Goal: Information Seeking & Learning: Learn about a topic

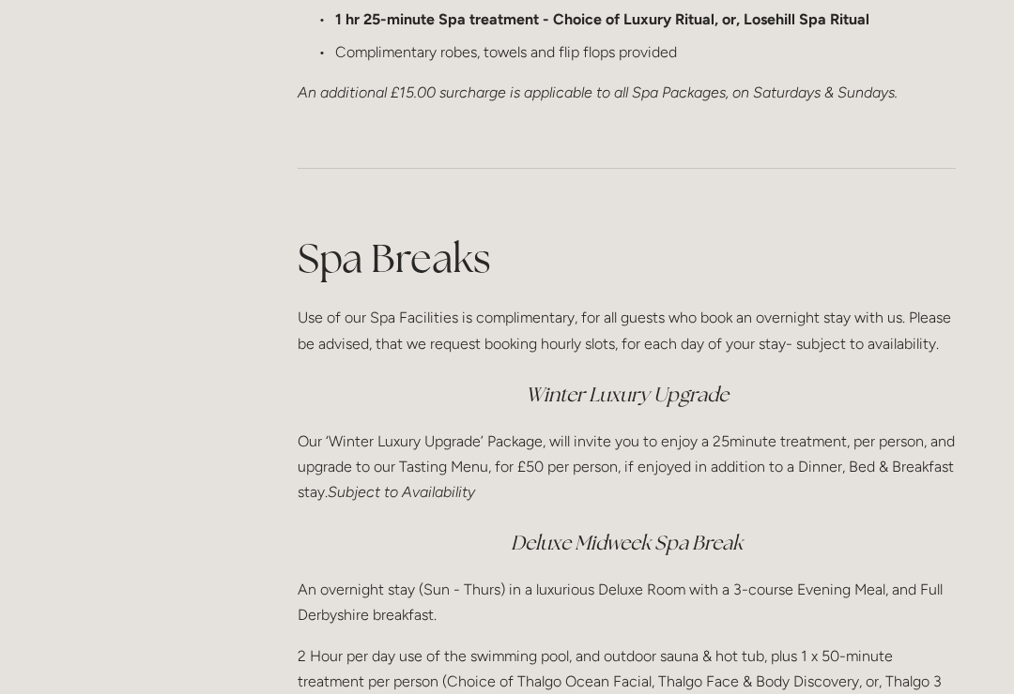
scroll to position [2246, 0]
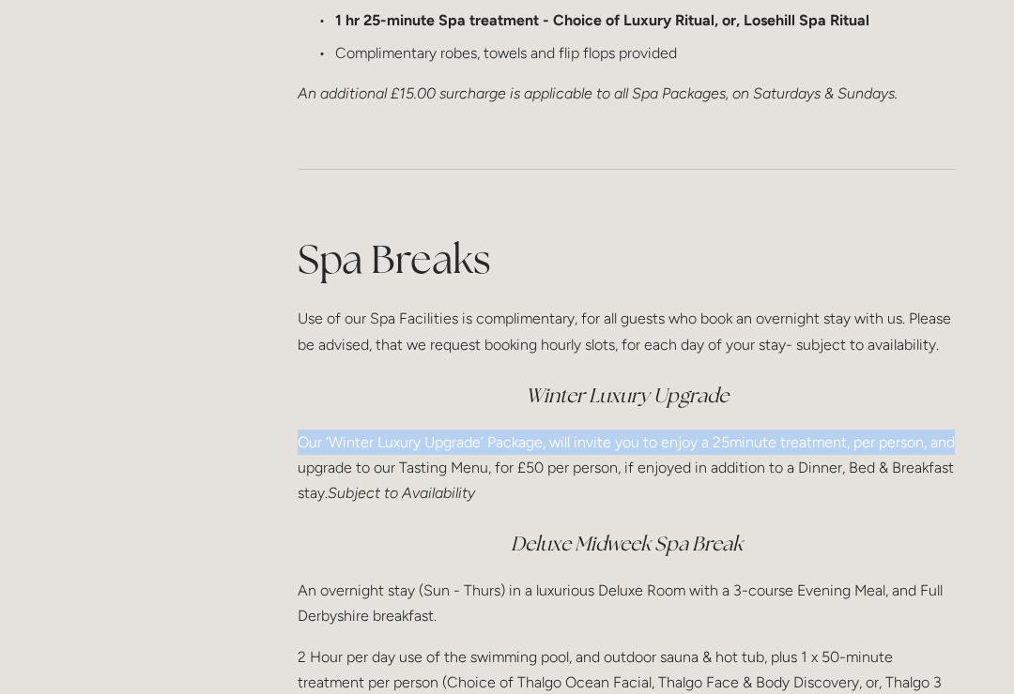
click at [952, 459] on p "Our ‘Winter Luxury Upgrade’ Package, will invite you to enjoy a 25minute treatm…" at bounding box center [626, 468] width 658 height 77
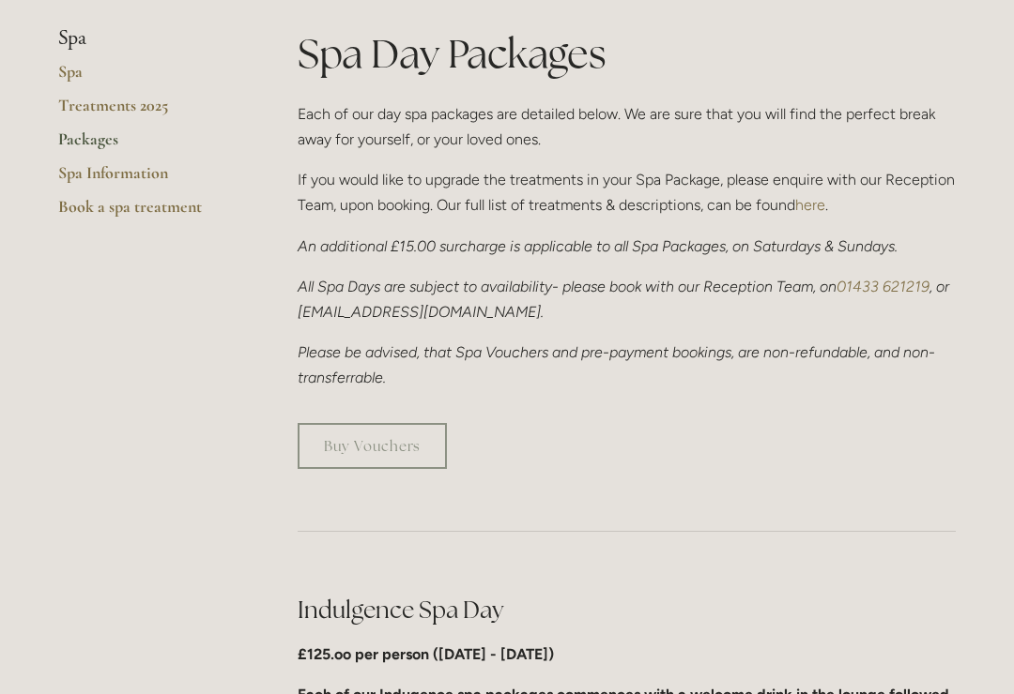
scroll to position [451, 0]
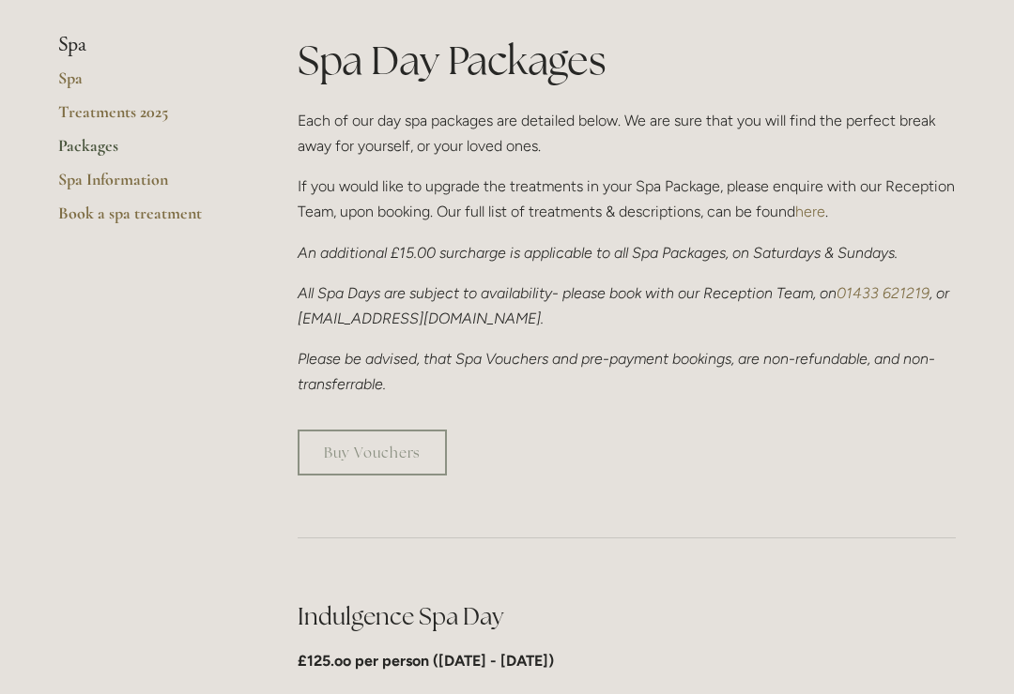
click at [134, 181] on link "Spa Information" at bounding box center [147, 186] width 179 height 34
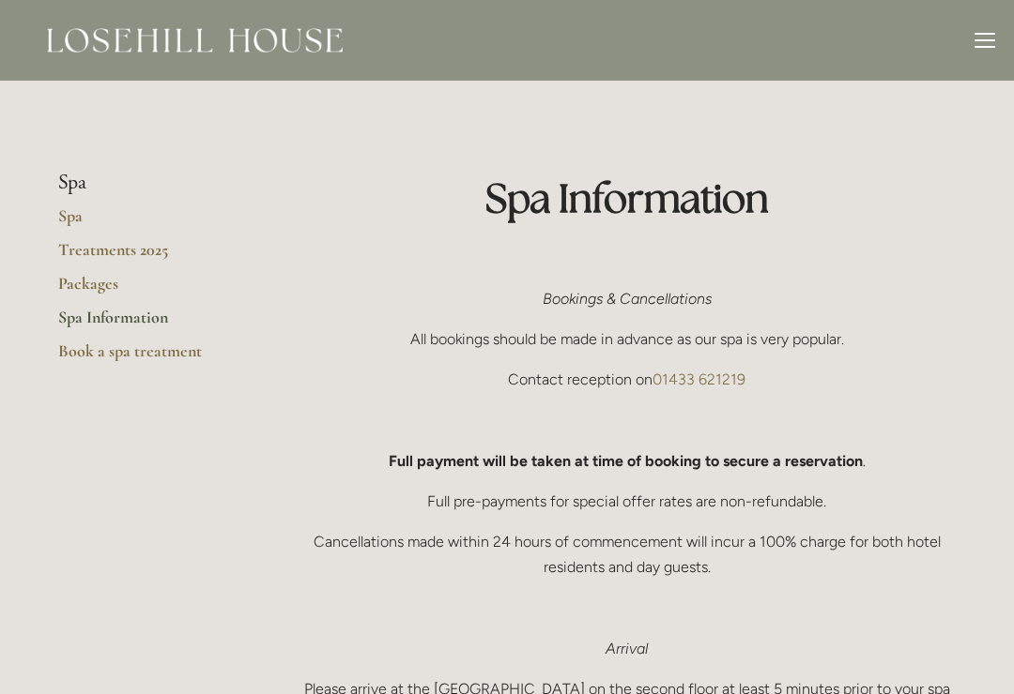
click at [93, 282] on link "Packages" at bounding box center [147, 290] width 179 height 34
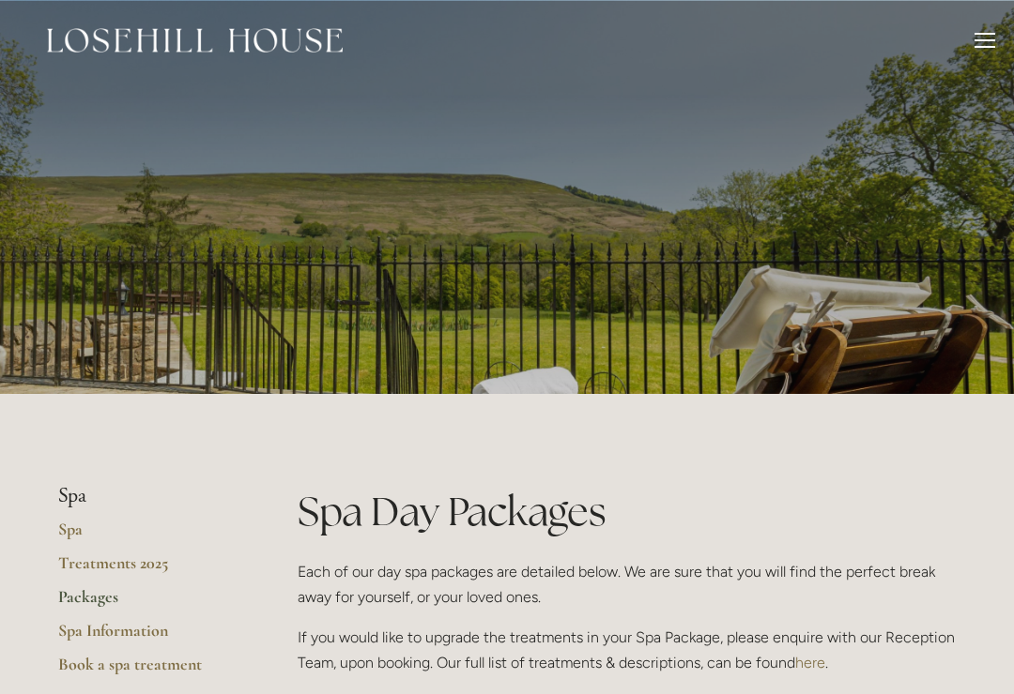
click at [81, 524] on link "Spa" at bounding box center [147, 536] width 179 height 34
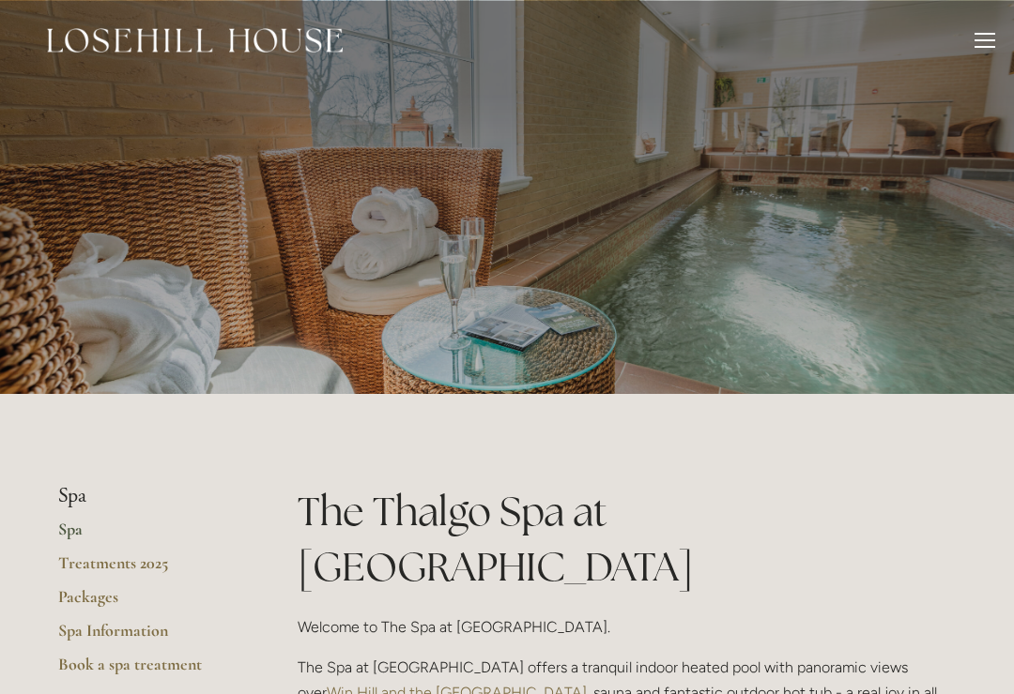
click at [145, 563] on link "Treatments 2025" at bounding box center [147, 570] width 179 height 34
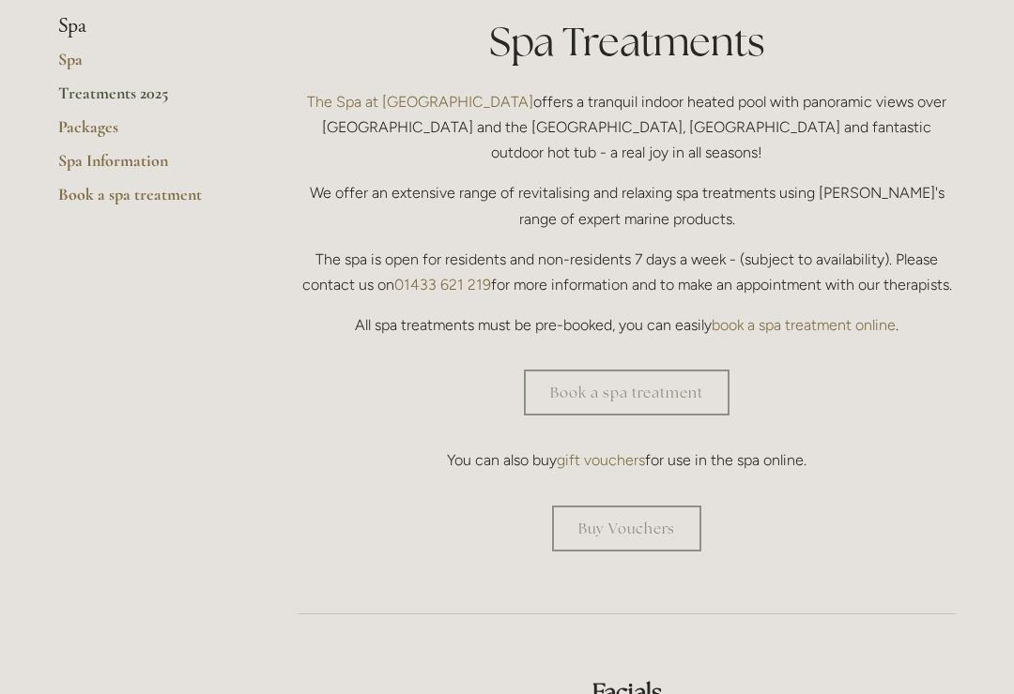
scroll to position [457, 0]
